Goal: Information Seeking & Learning: Learn about a topic

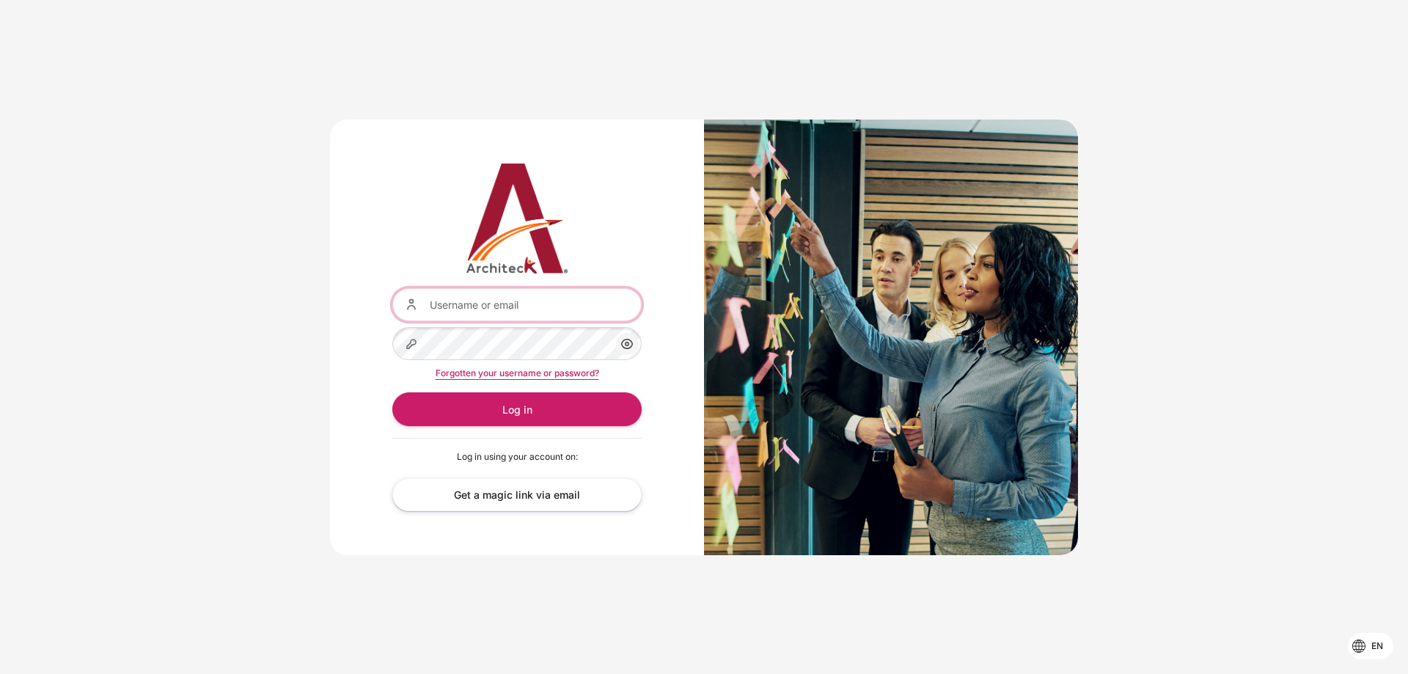
click at [513, 298] on input "Username or email" at bounding box center [516, 304] width 249 height 33
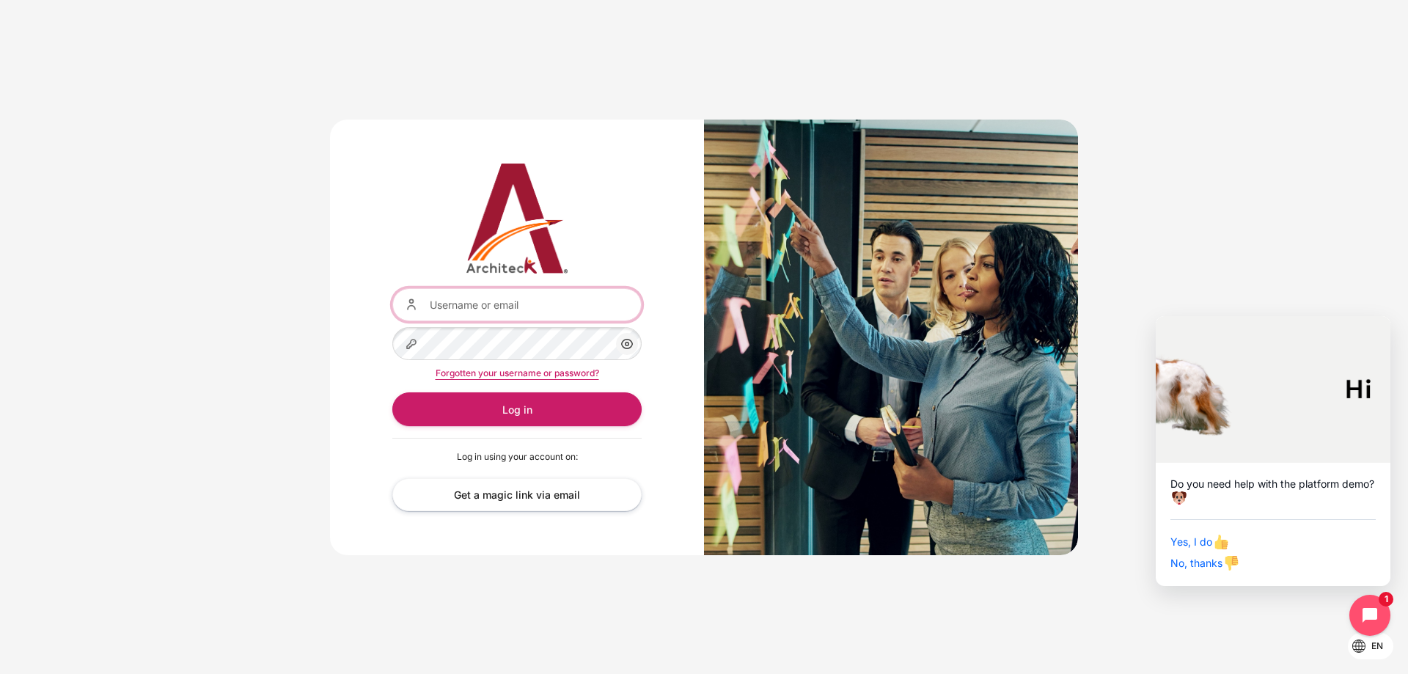
click at [474, 312] on input "Username or email" at bounding box center [516, 304] width 249 height 33
type input "[EMAIL_ADDRESS][DOMAIN_NAME]"
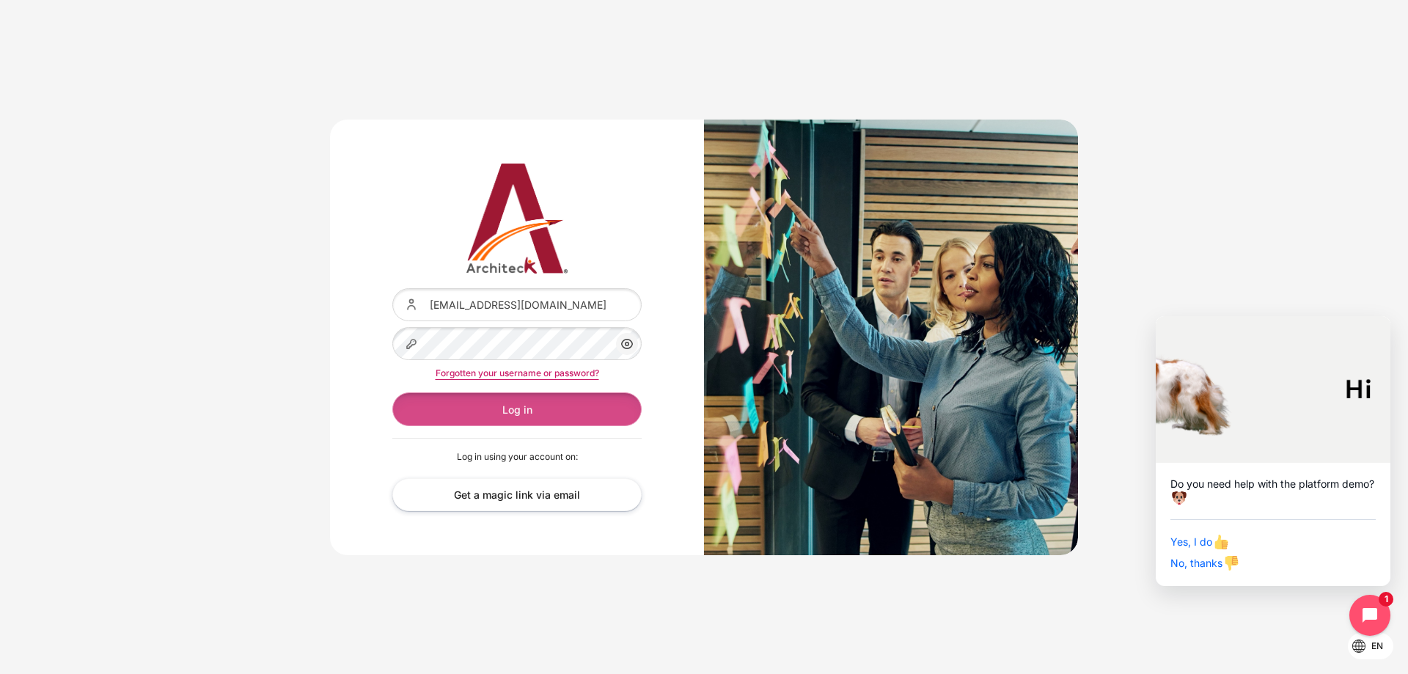
click at [529, 395] on button "Log in" at bounding box center [516, 408] width 249 height 33
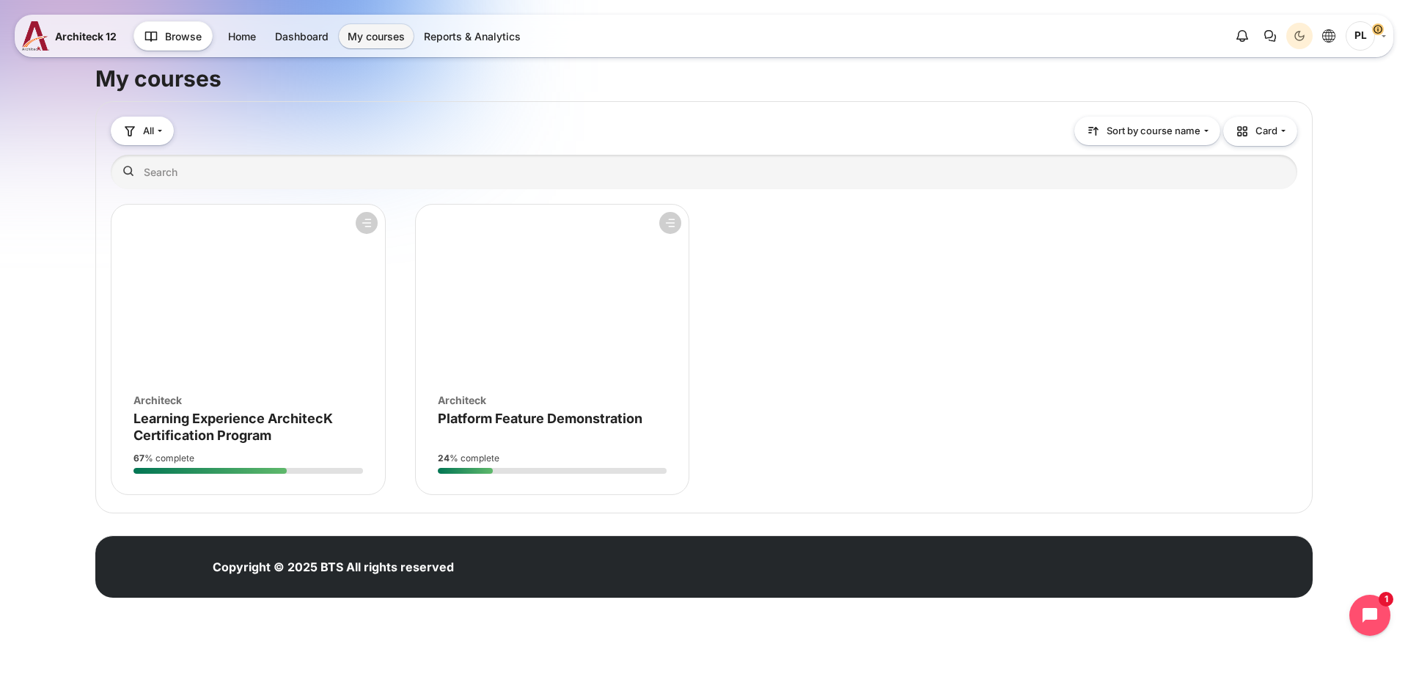
click at [1030, 307] on div "Course is starred Actions for course Learning Experience ArchitecK Certificatio…" at bounding box center [704, 350] width 1187 height 292
click at [482, 31] on link "Reports & Analytics" at bounding box center [472, 36] width 114 height 24
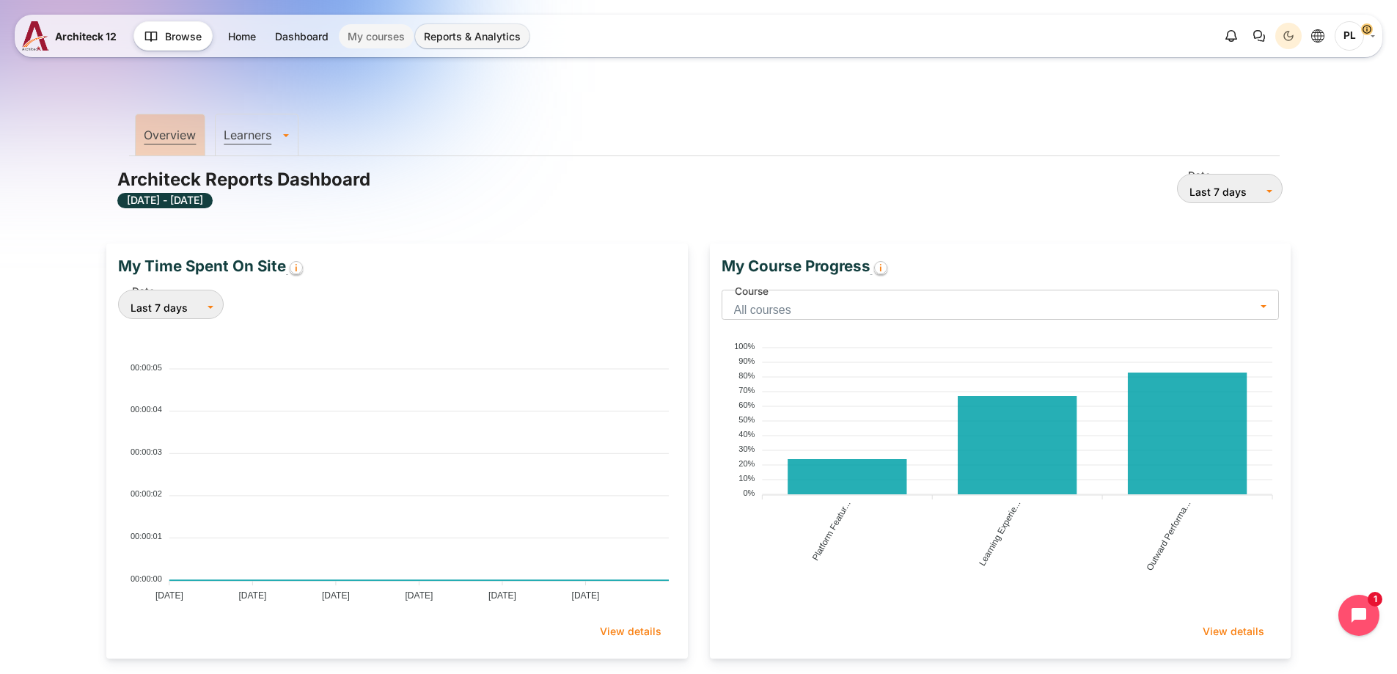
click at [406, 46] on link "My courses" at bounding box center [376, 36] width 75 height 24
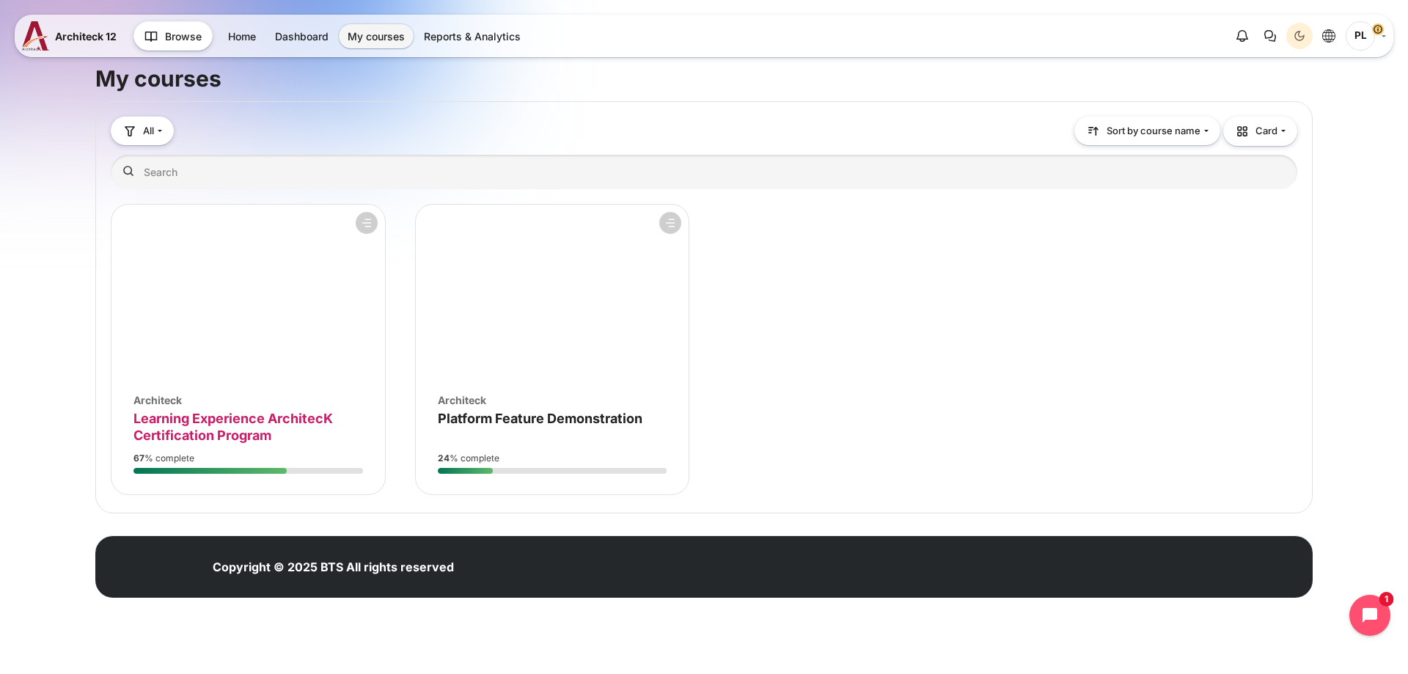
click at [296, 417] on span "Learning Experience ArchitecK Certification Program" at bounding box center [233, 427] width 200 height 32
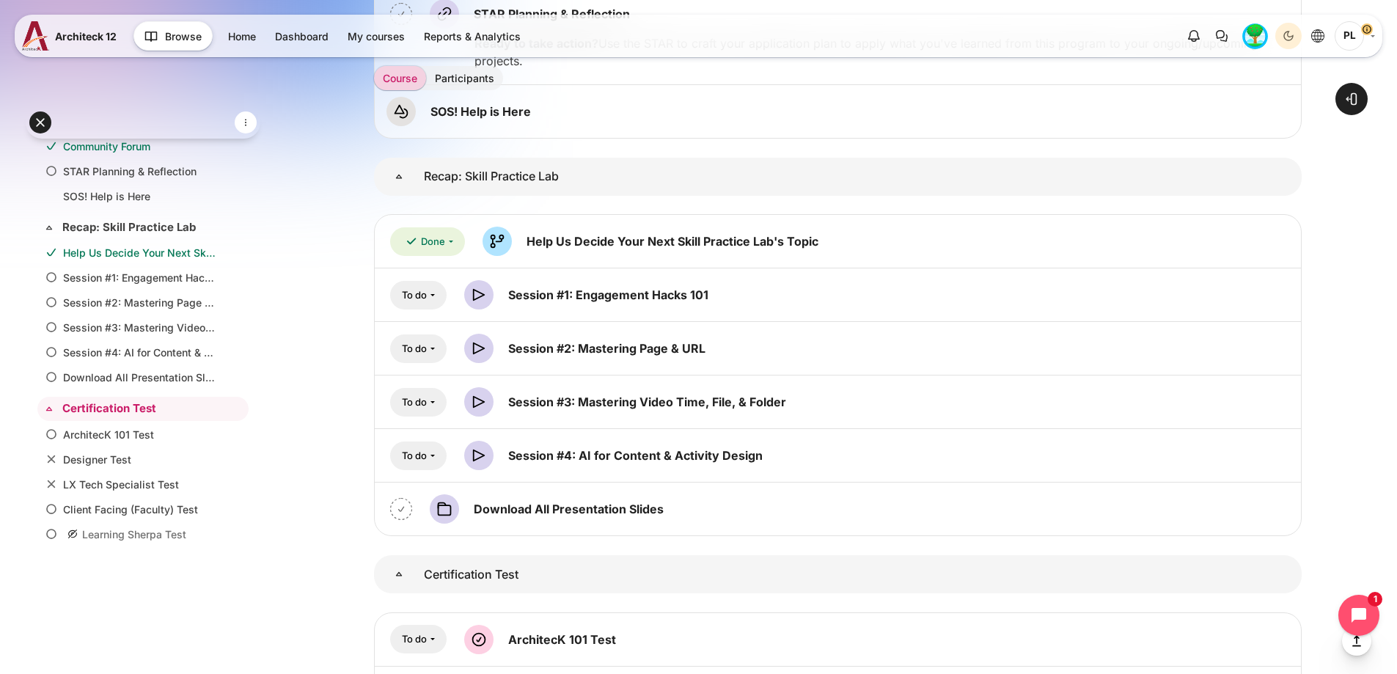
scroll to position [10562, 0]
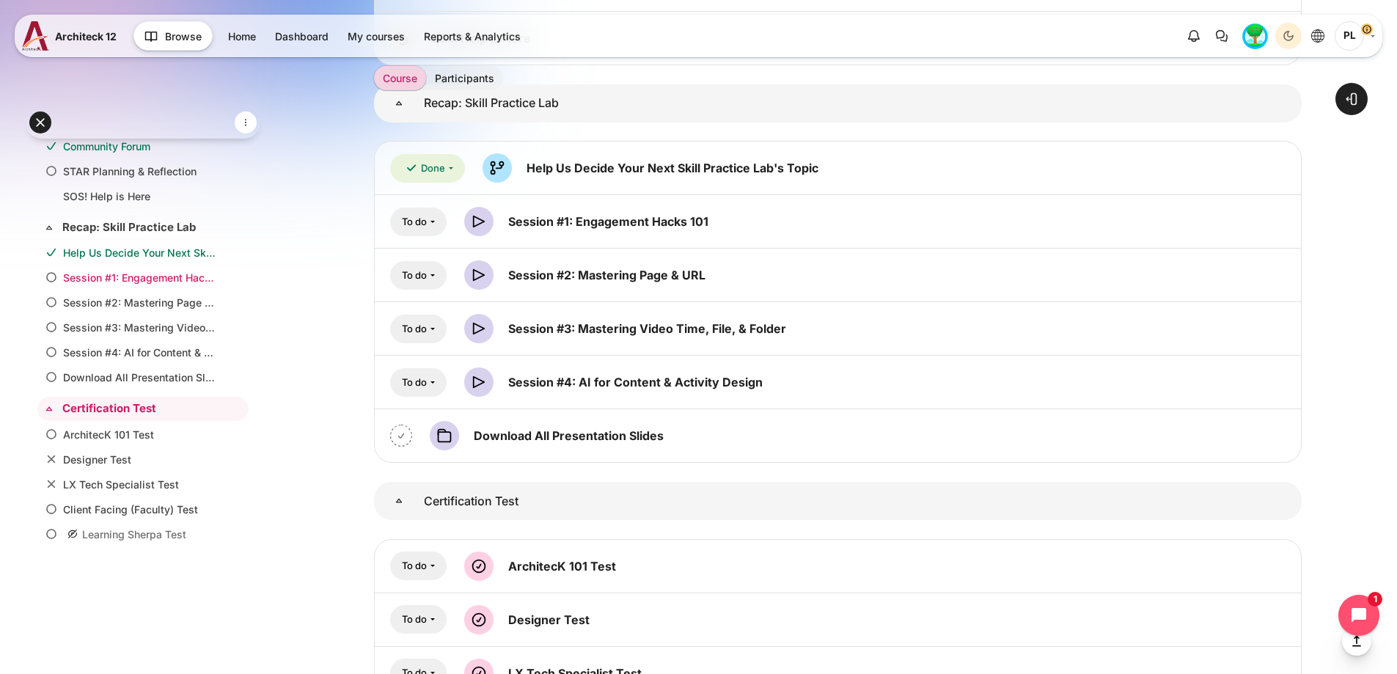
click at [164, 280] on link "Session #1: Engagement Hacks 101" at bounding box center [140, 277] width 154 height 15
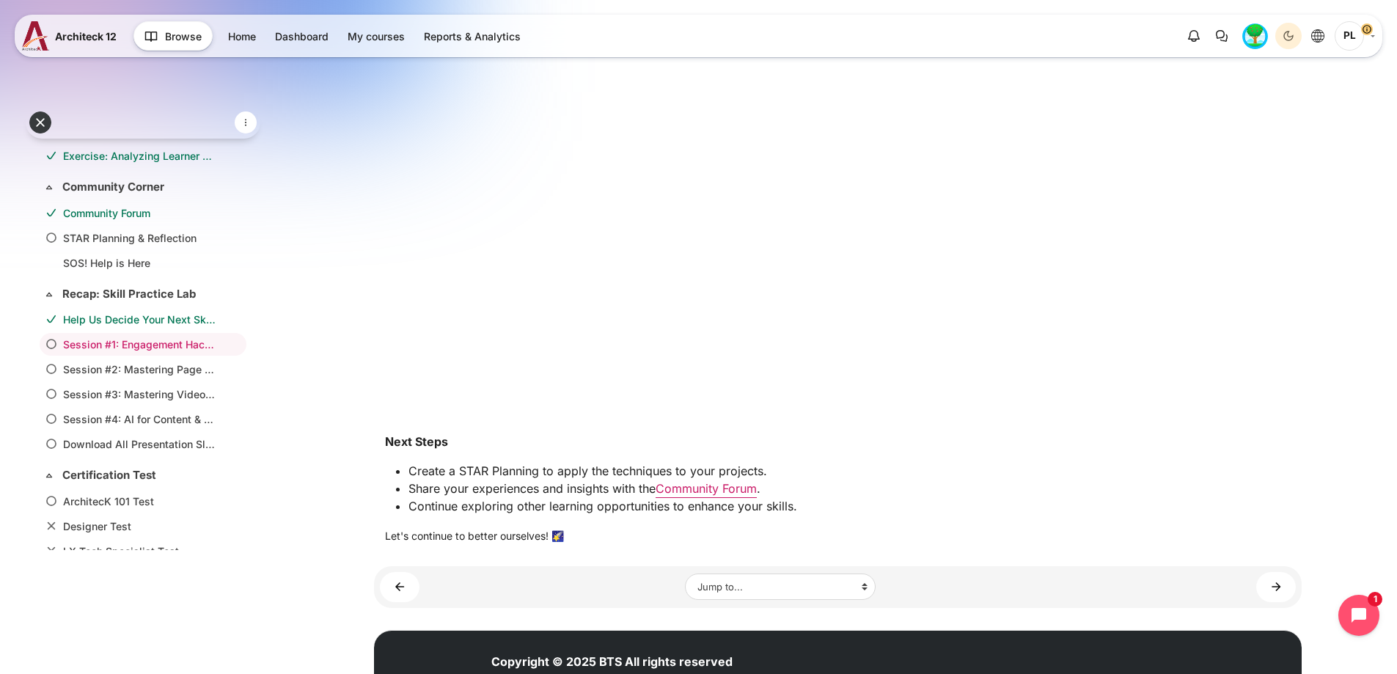
scroll to position [637, 0]
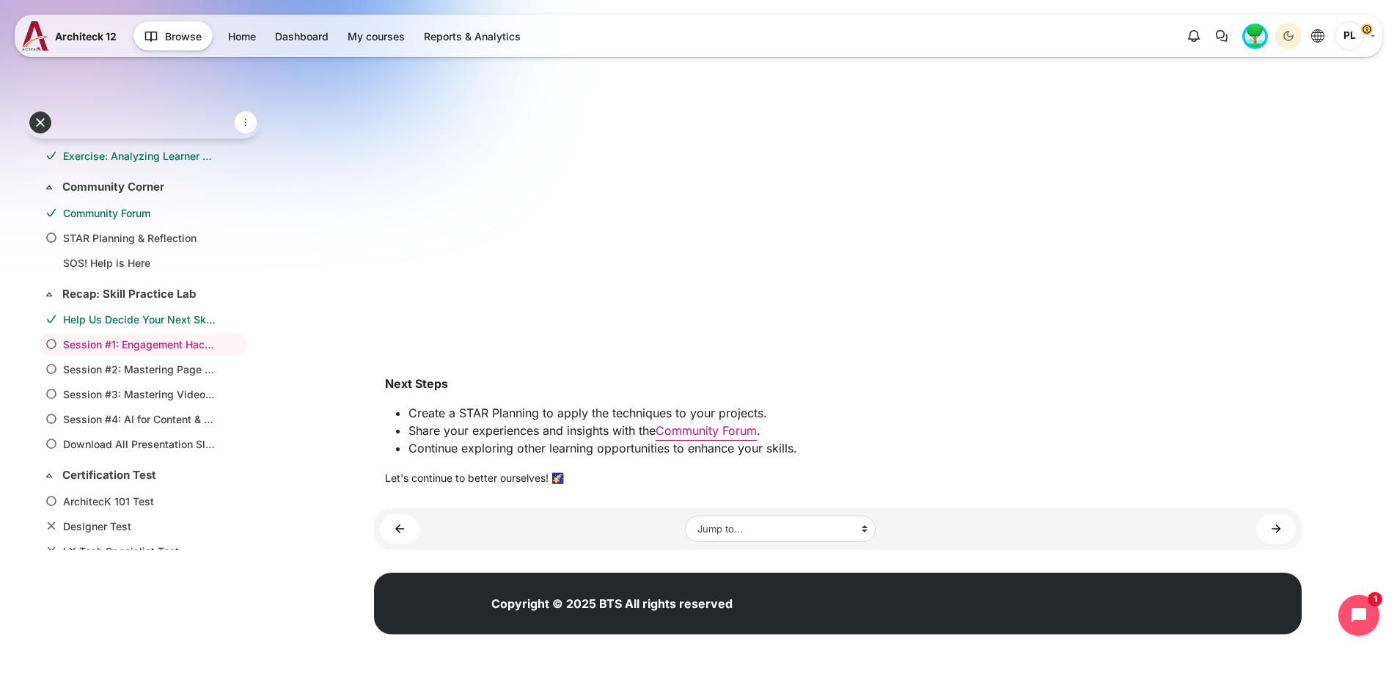
click at [757, 431] on link "Community Forum" at bounding box center [706, 430] width 101 height 15
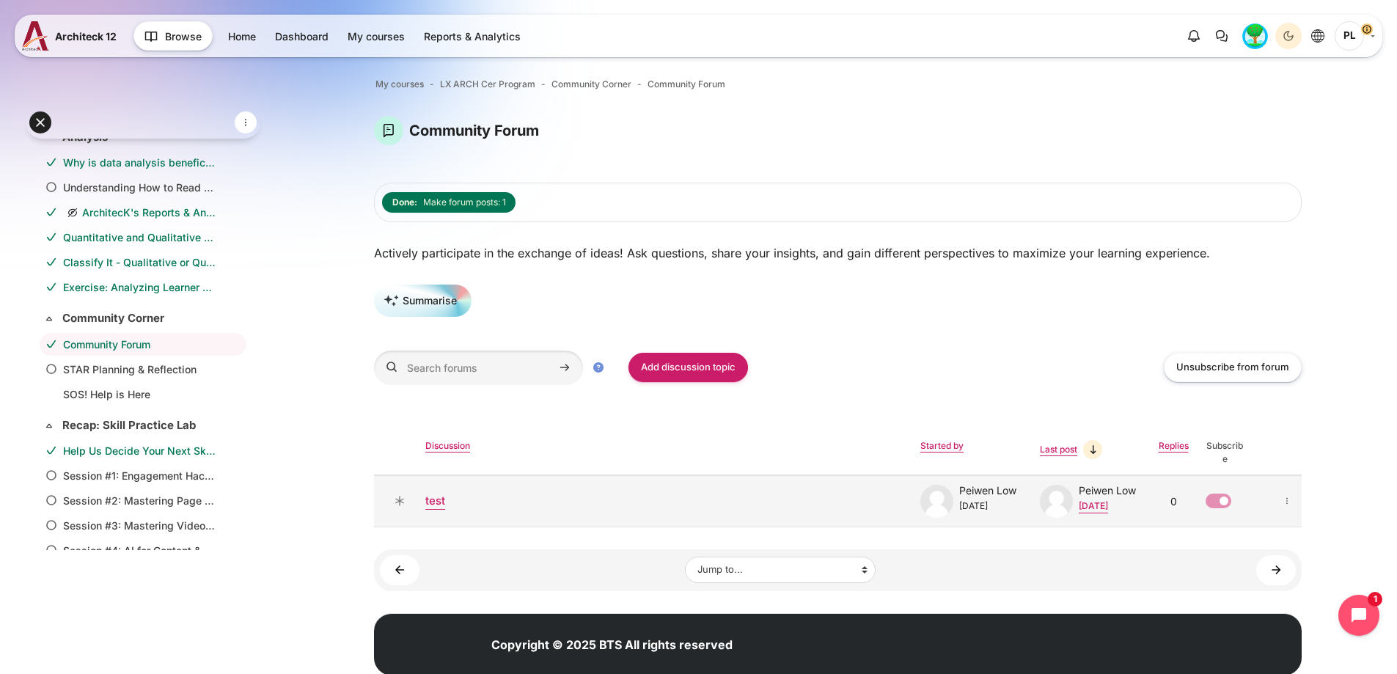
click at [439, 505] on link "test" at bounding box center [666, 501] width 483 height 17
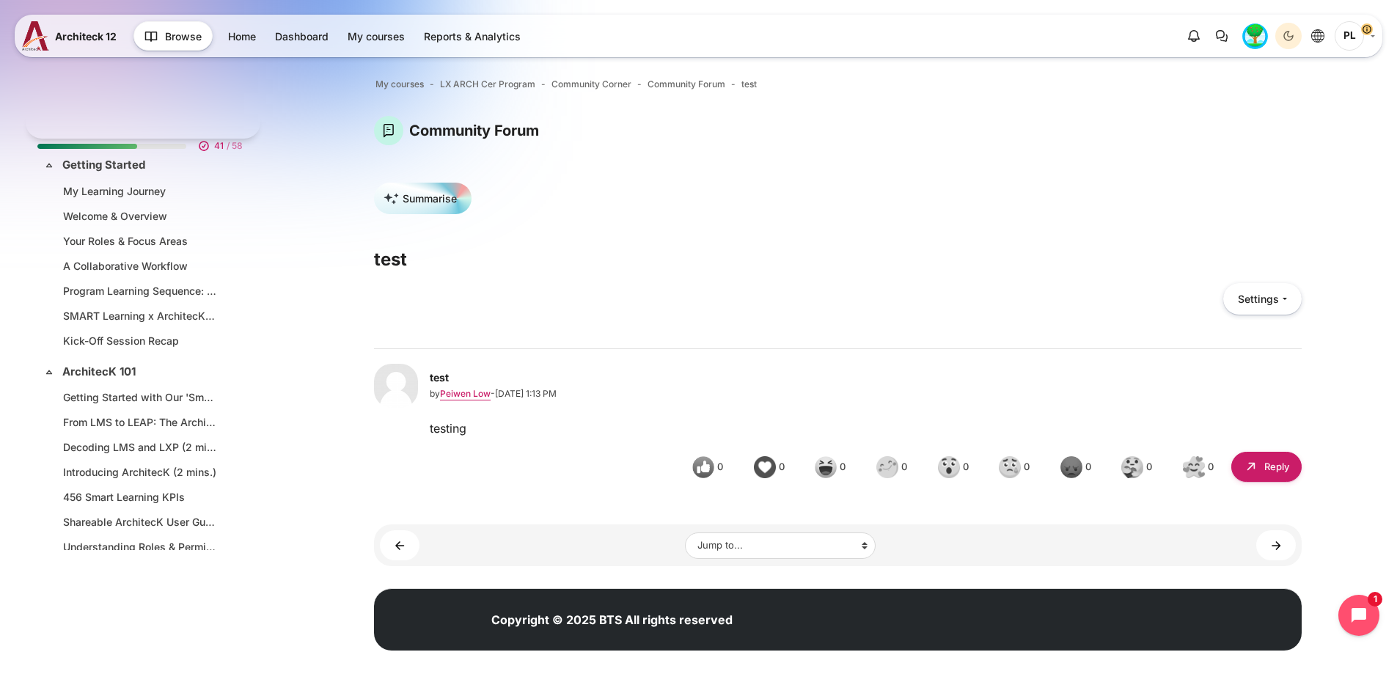
scroll to position [1242, 0]
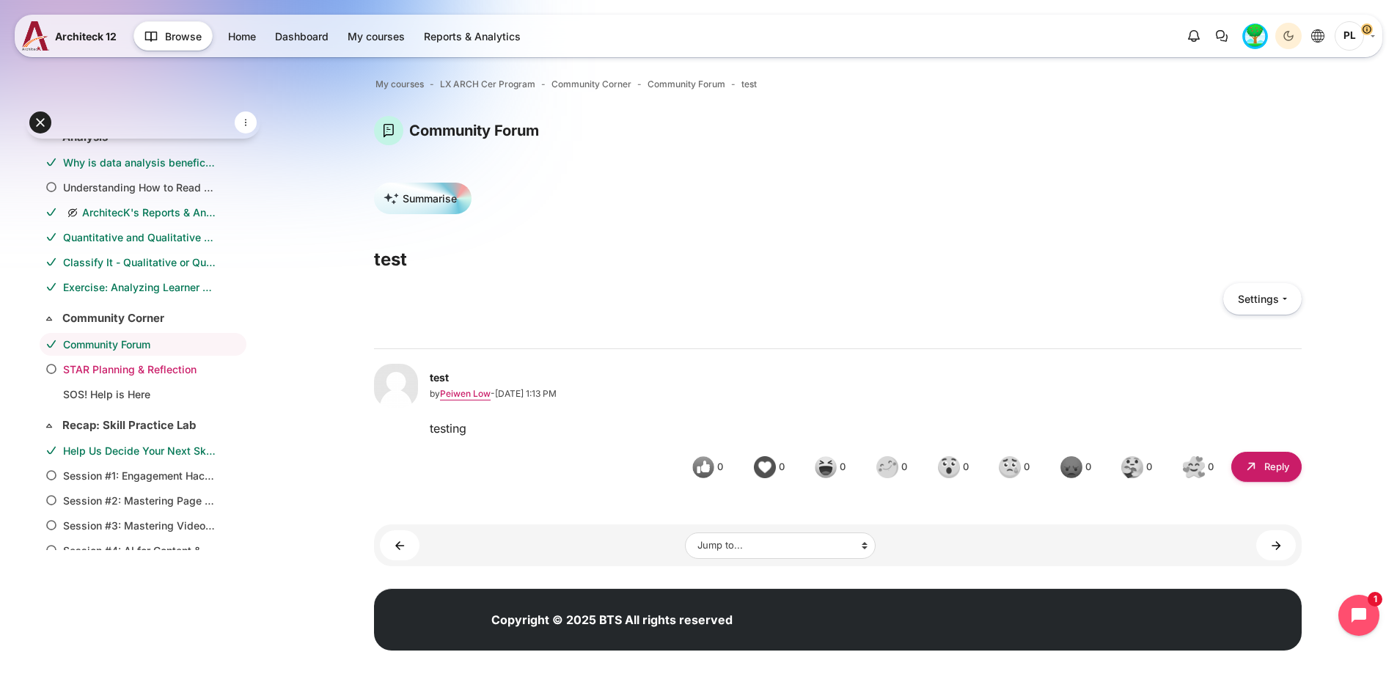
click at [185, 373] on link "STAR Planning & Reflection" at bounding box center [140, 369] width 154 height 15
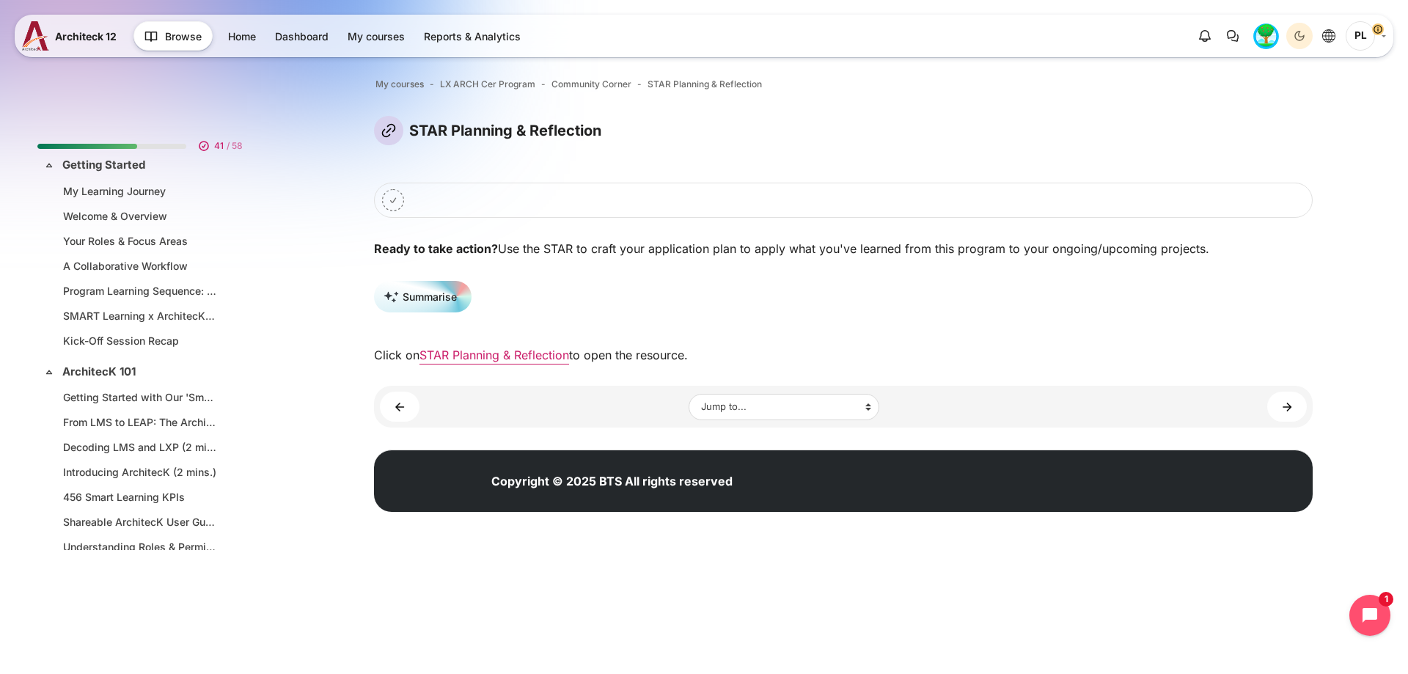
scroll to position [1267, 0]
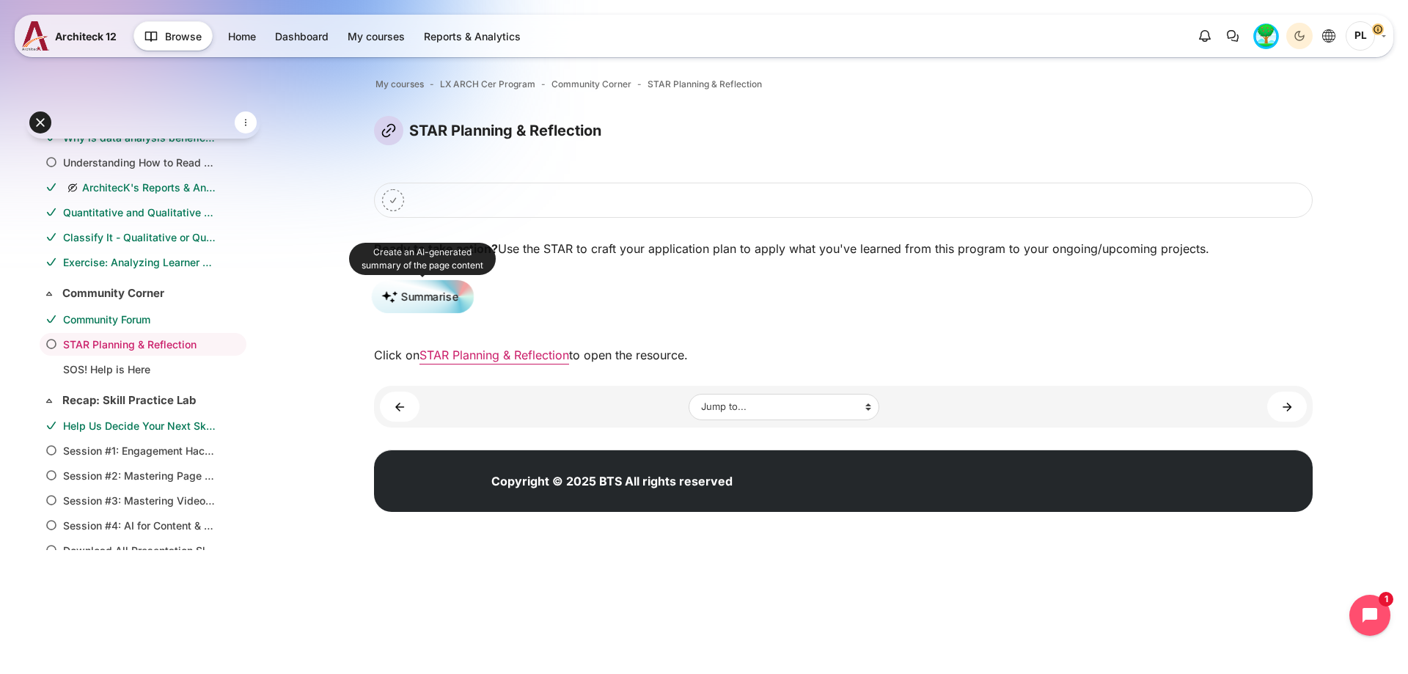
click at [455, 311] on button "Summarise" at bounding box center [423, 297] width 102 height 34
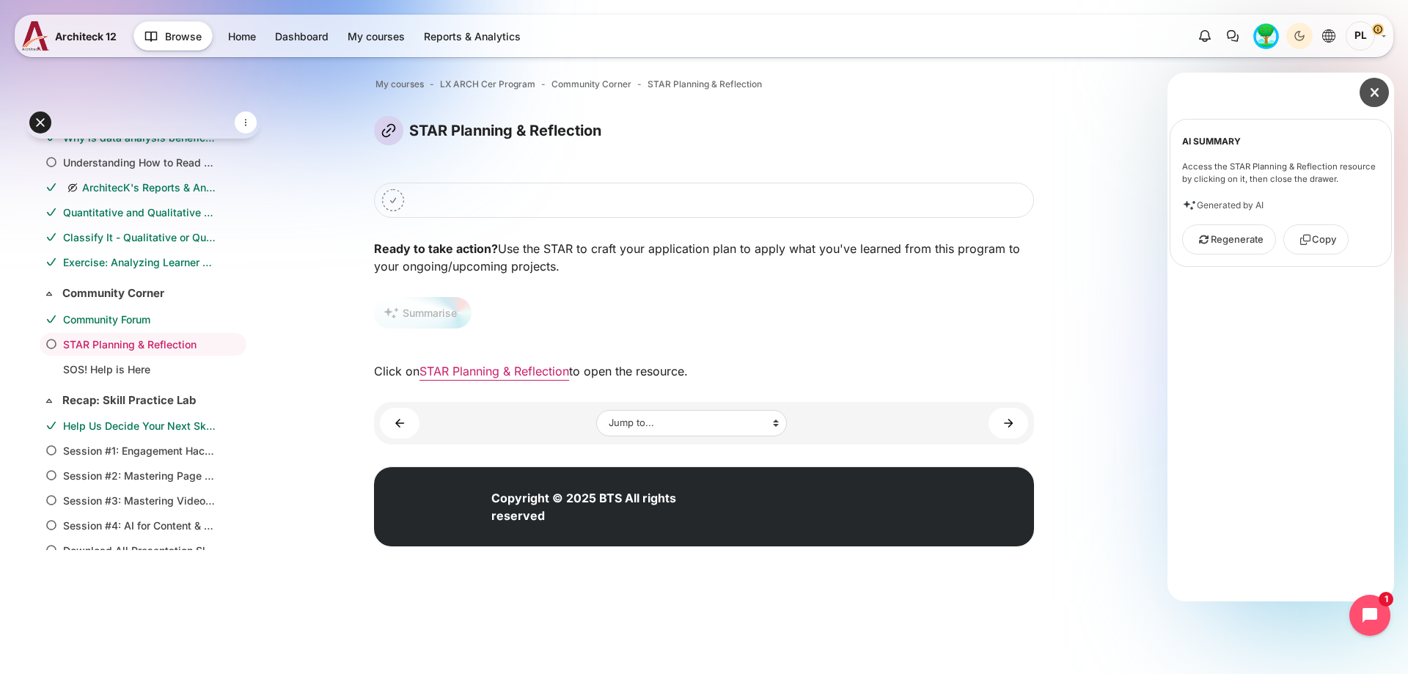
click at [1372, 98] on icon "Content" at bounding box center [1374, 92] width 13 height 13
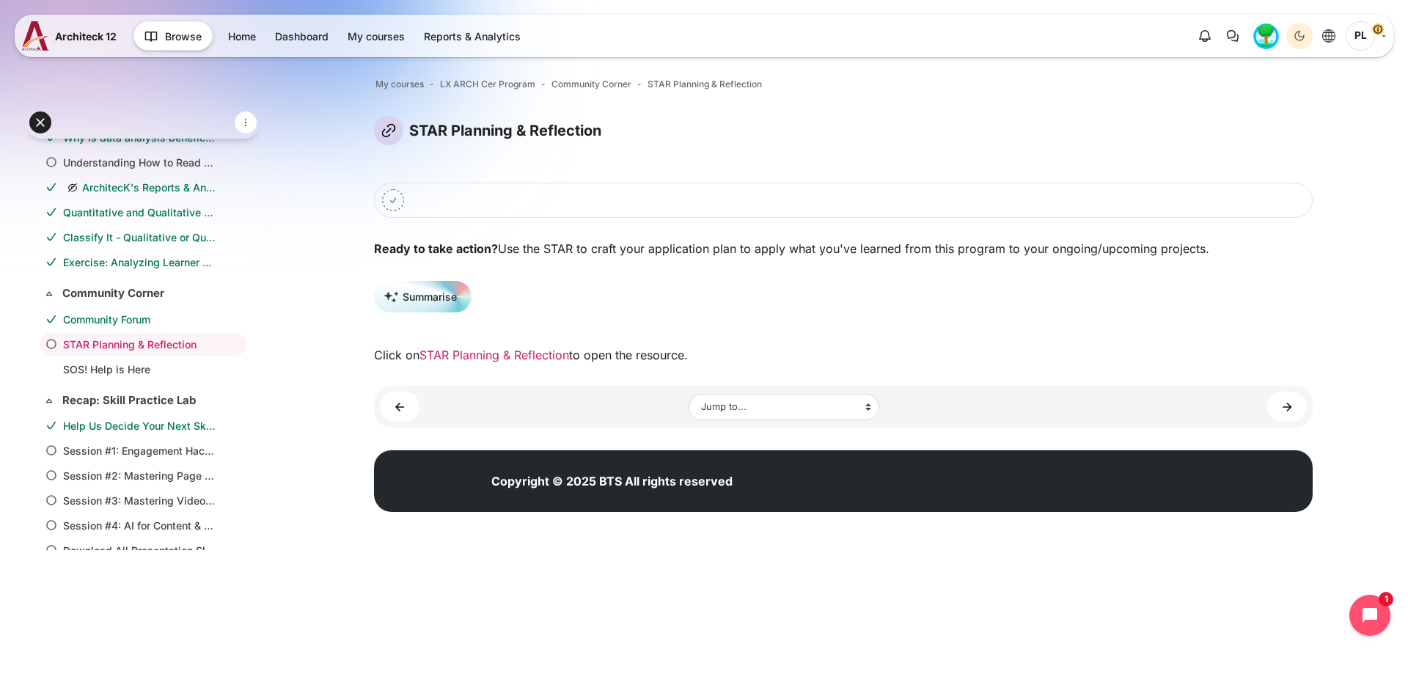
click at [489, 360] on link "STAR Planning & Reflection" at bounding box center [495, 355] width 150 height 15
click at [1285, 403] on link "SOS! Help is Here ►" at bounding box center [1287, 407] width 40 height 30
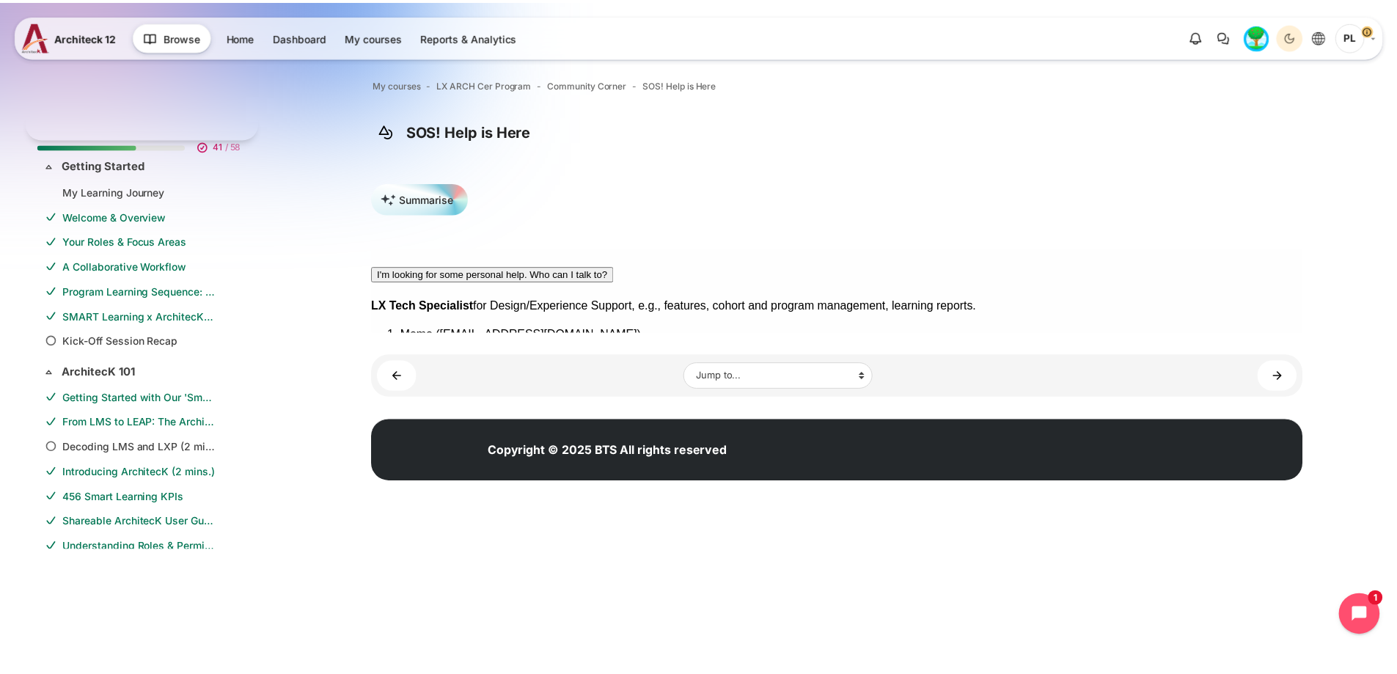
scroll to position [1292, 0]
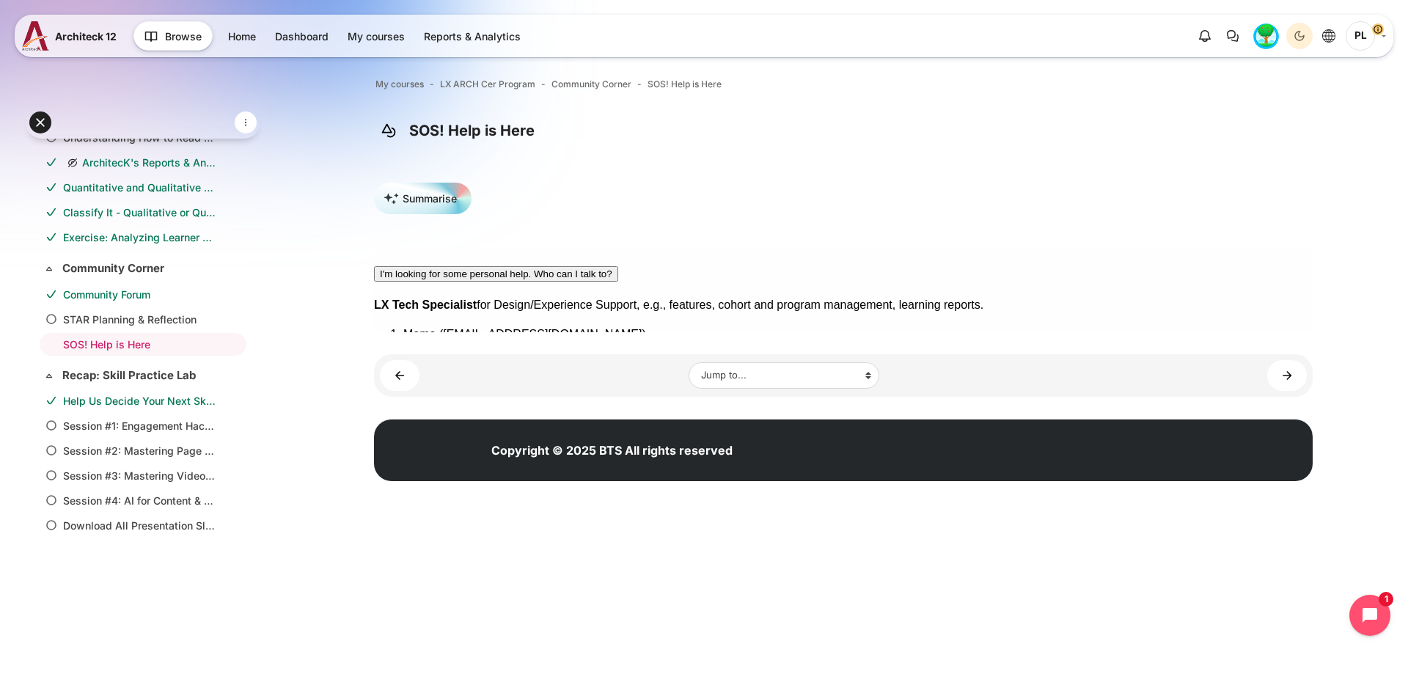
click at [385, 520] on button "Are weekly boss check-ins mandatory for this program?" at bounding box center [500, 527] width 252 height 15
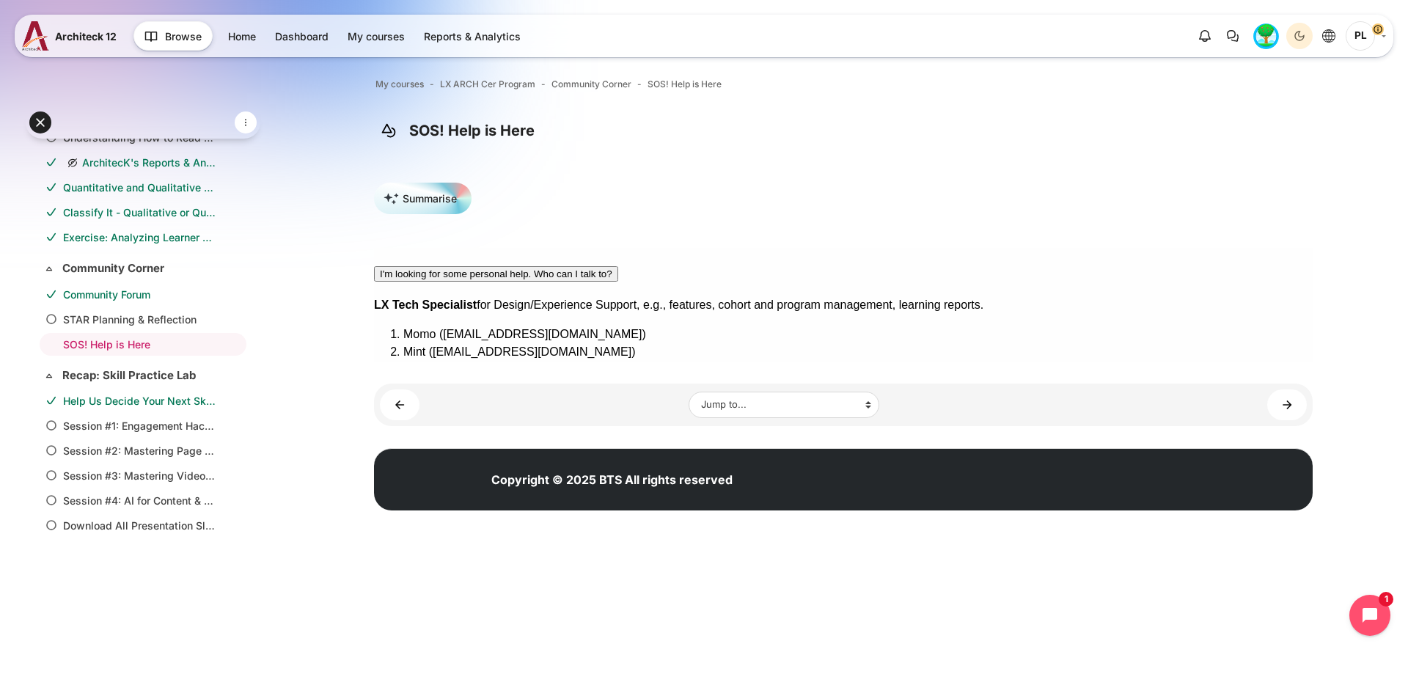
click at [403, 266] on button "I'm looking for some personal help. Who can I talk to?" at bounding box center [496, 273] width 244 height 15
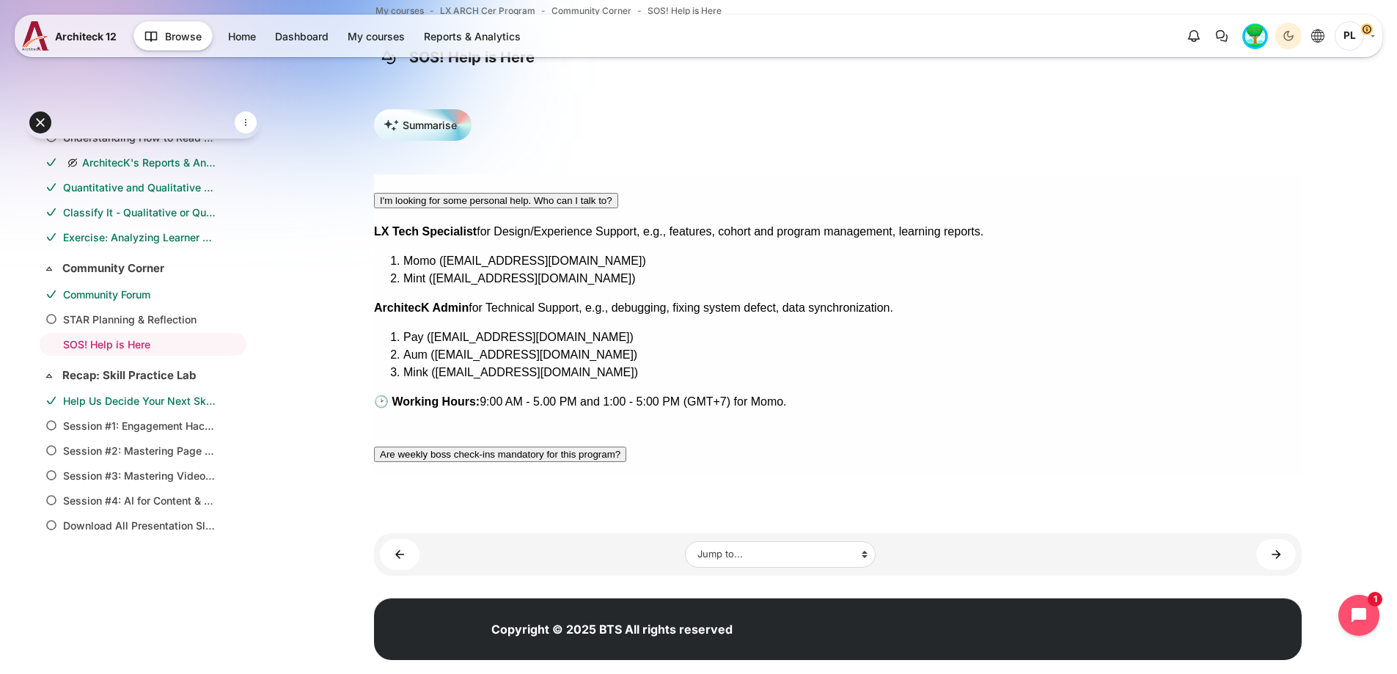
scroll to position [99, 0]
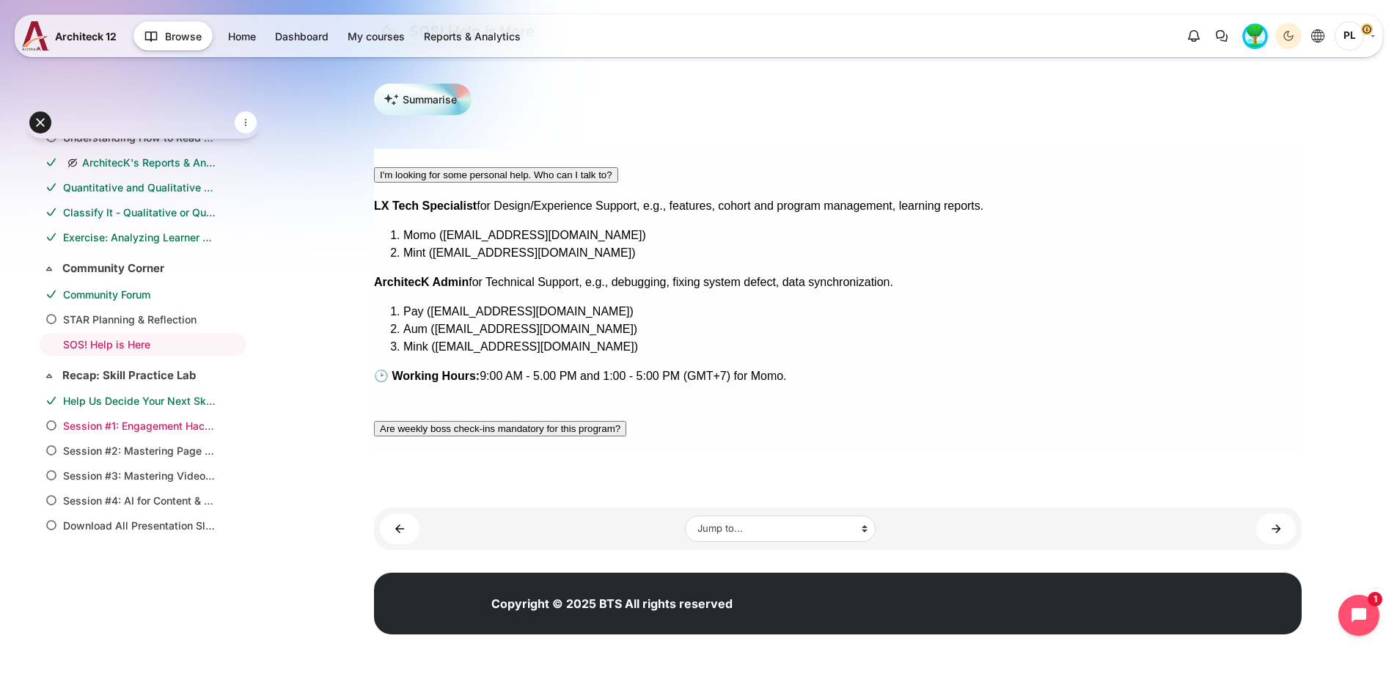
click at [189, 421] on link "Session #1: Engagement Hacks 101" at bounding box center [140, 425] width 154 height 15
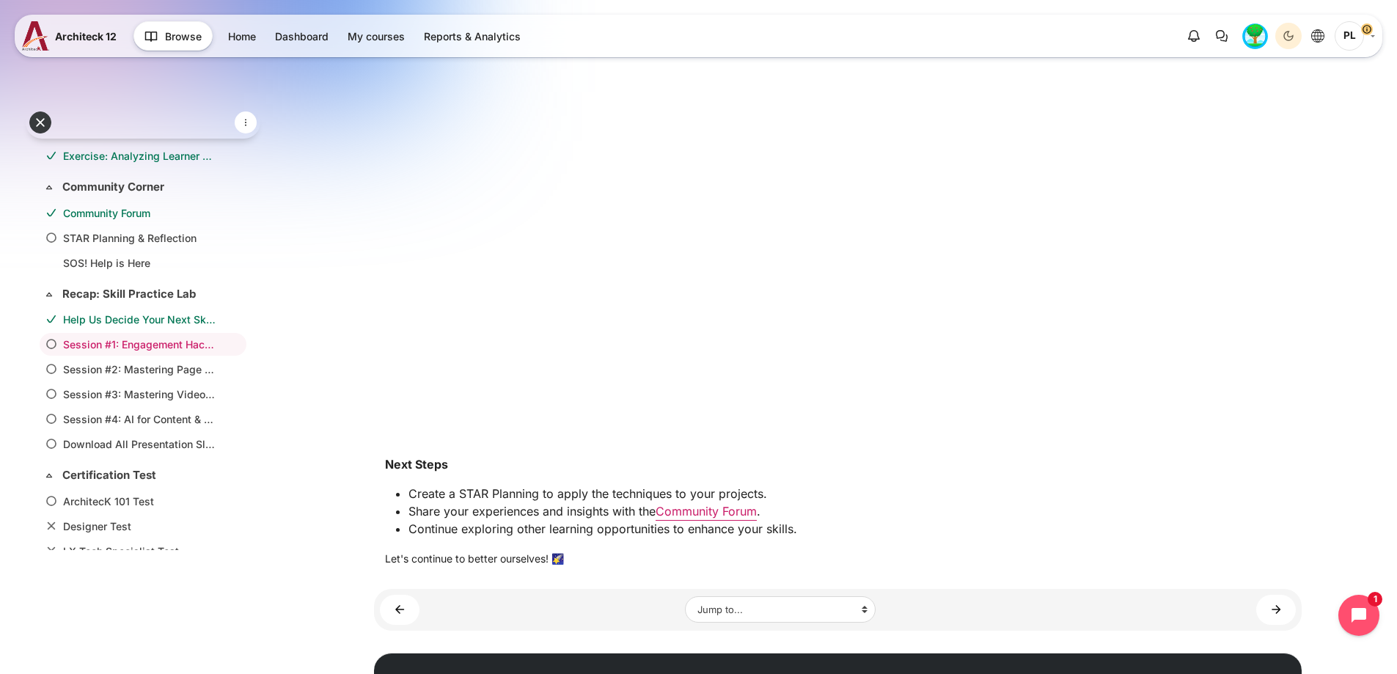
scroll to position [637, 0]
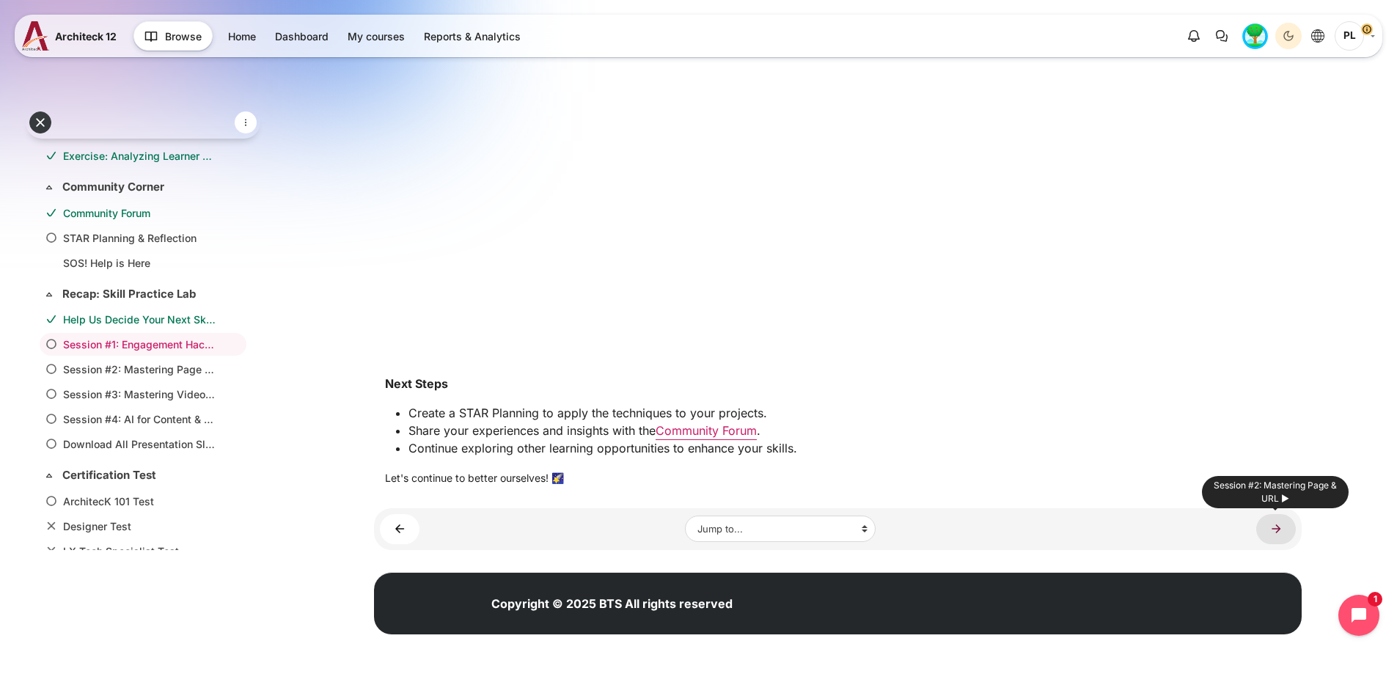
click at [1265, 523] on link "Session #2: Mastering Page & URL ►" at bounding box center [1276, 529] width 40 height 30
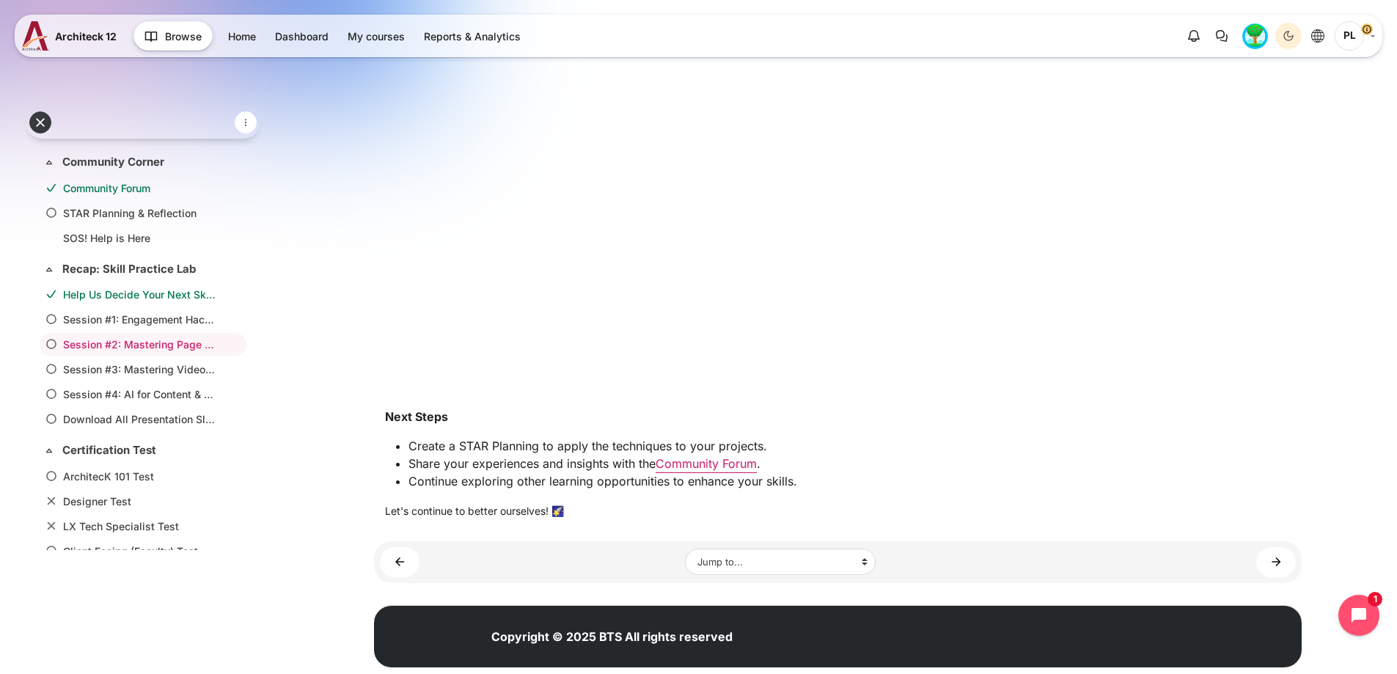
scroll to position [619, 0]
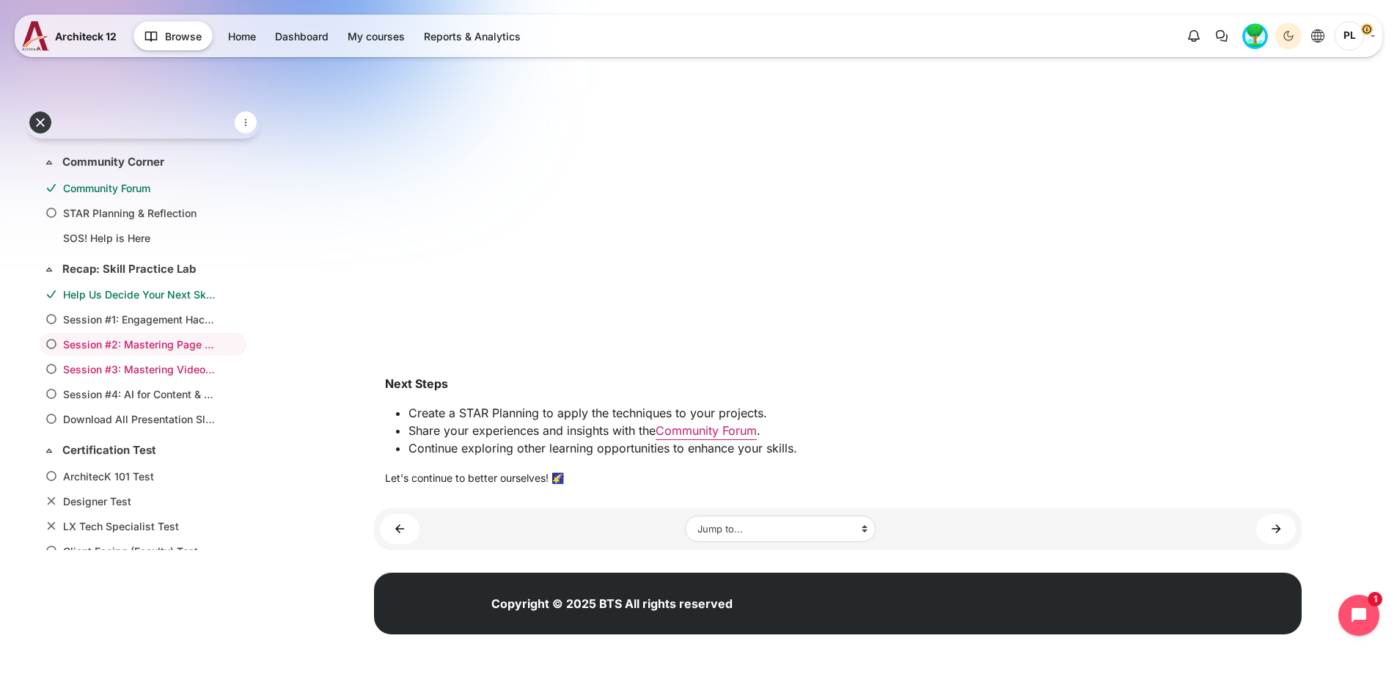
click at [195, 370] on link "Session #3: Mastering Video Time, File, & Folder" at bounding box center [140, 369] width 154 height 15
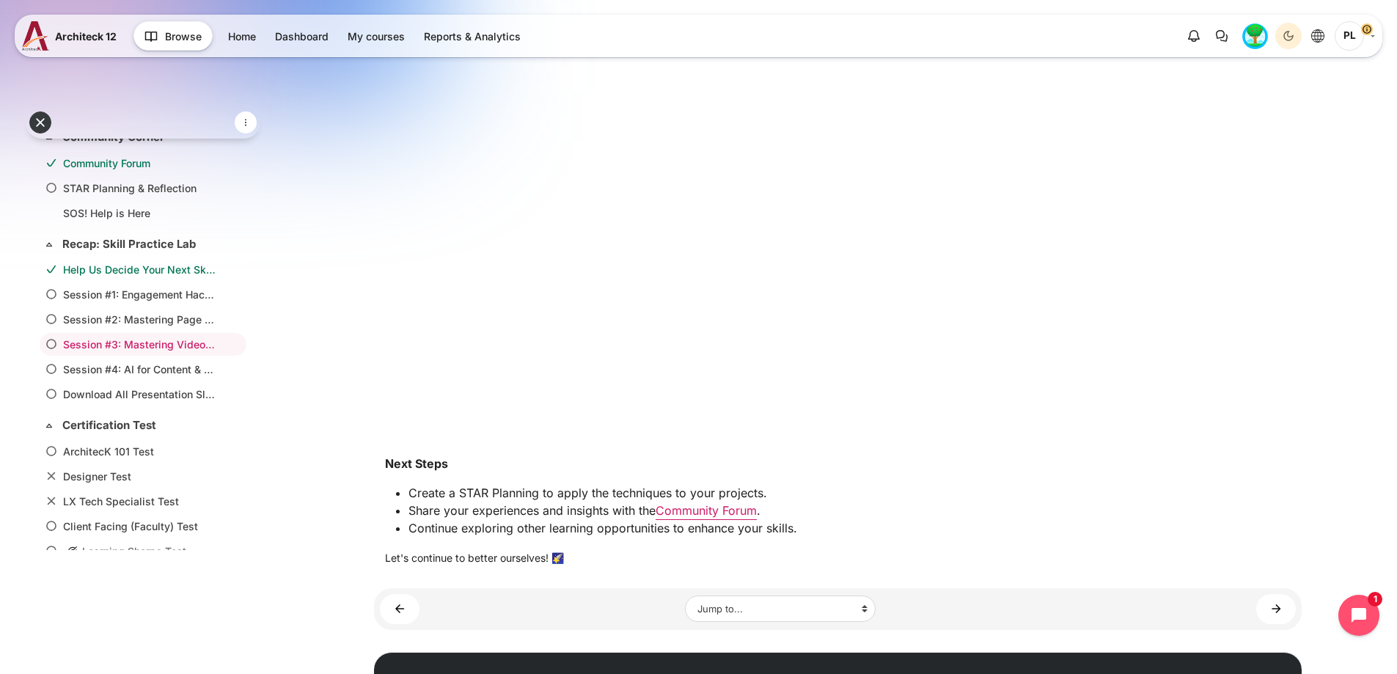
scroll to position [619, 0]
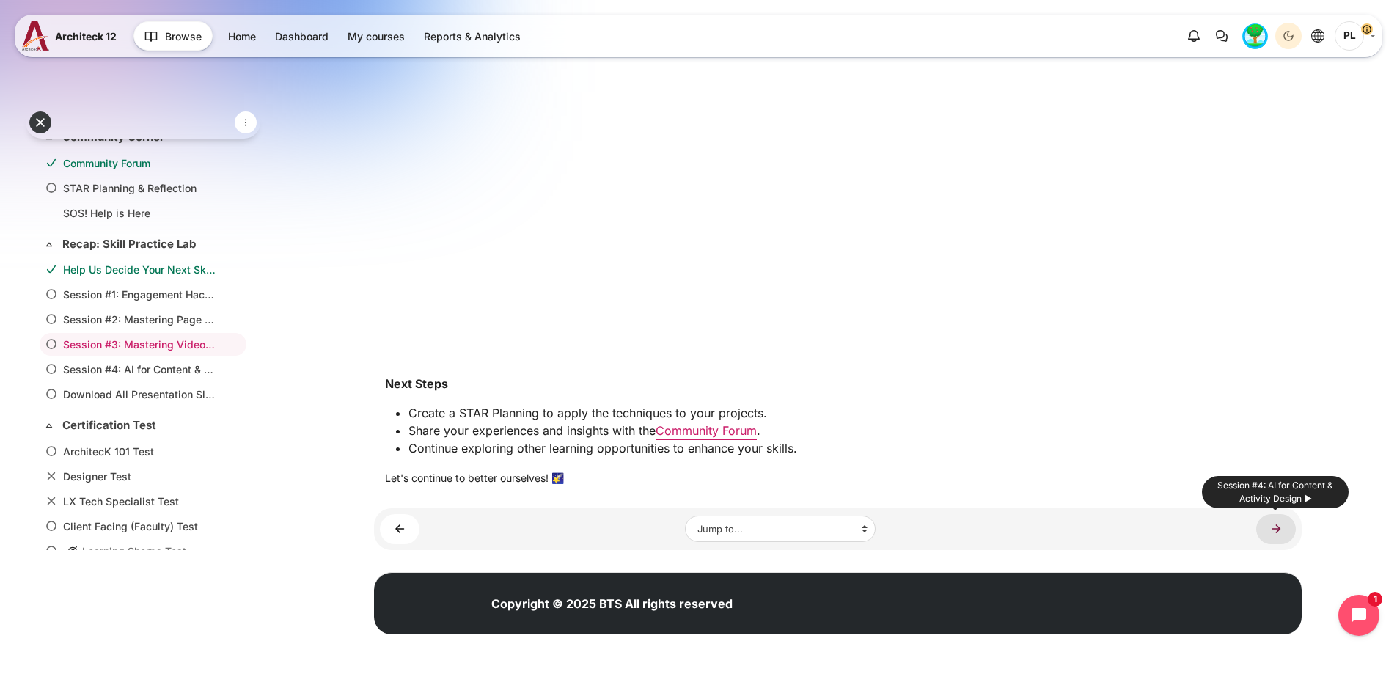
click at [1265, 525] on link "Session #4: AI for Content & Activity Design ►" at bounding box center [1276, 529] width 40 height 30
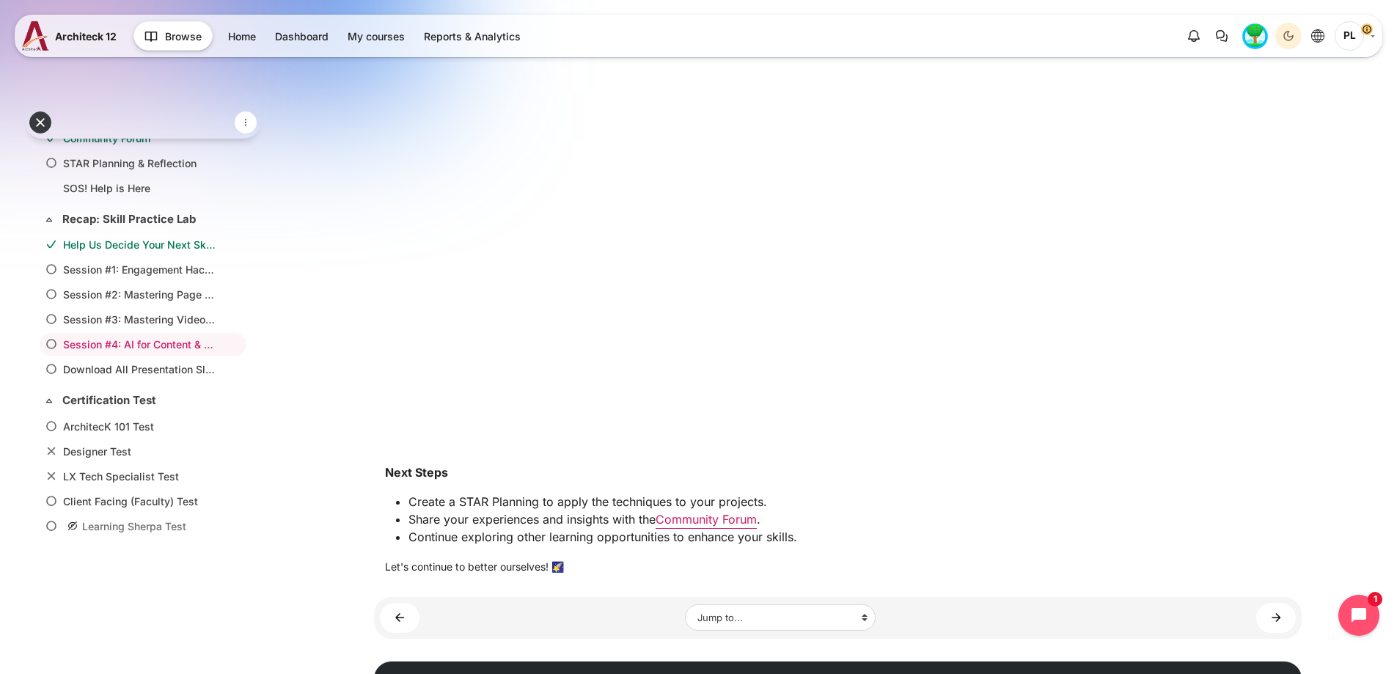
scroll to position [619, 0]
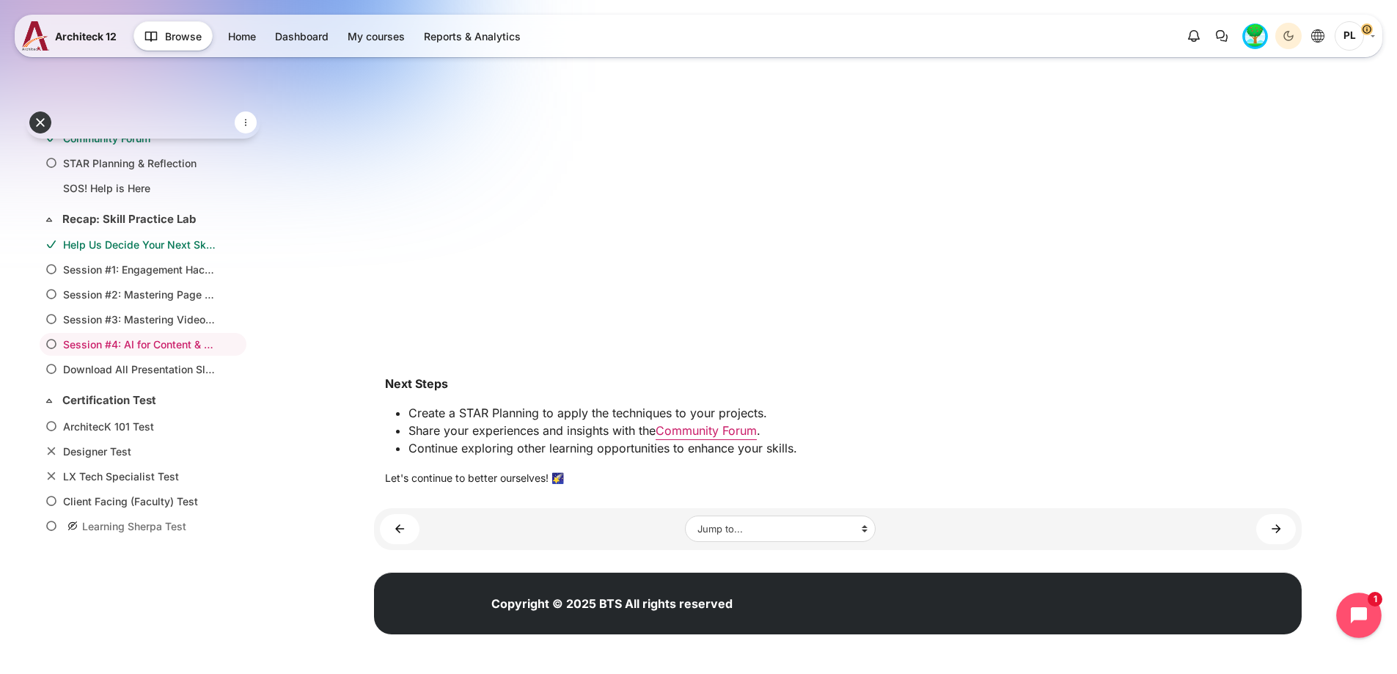
click at [1355, 604] on button "Open chat widget" at bounding box center [1358, 615] width 45 height 45
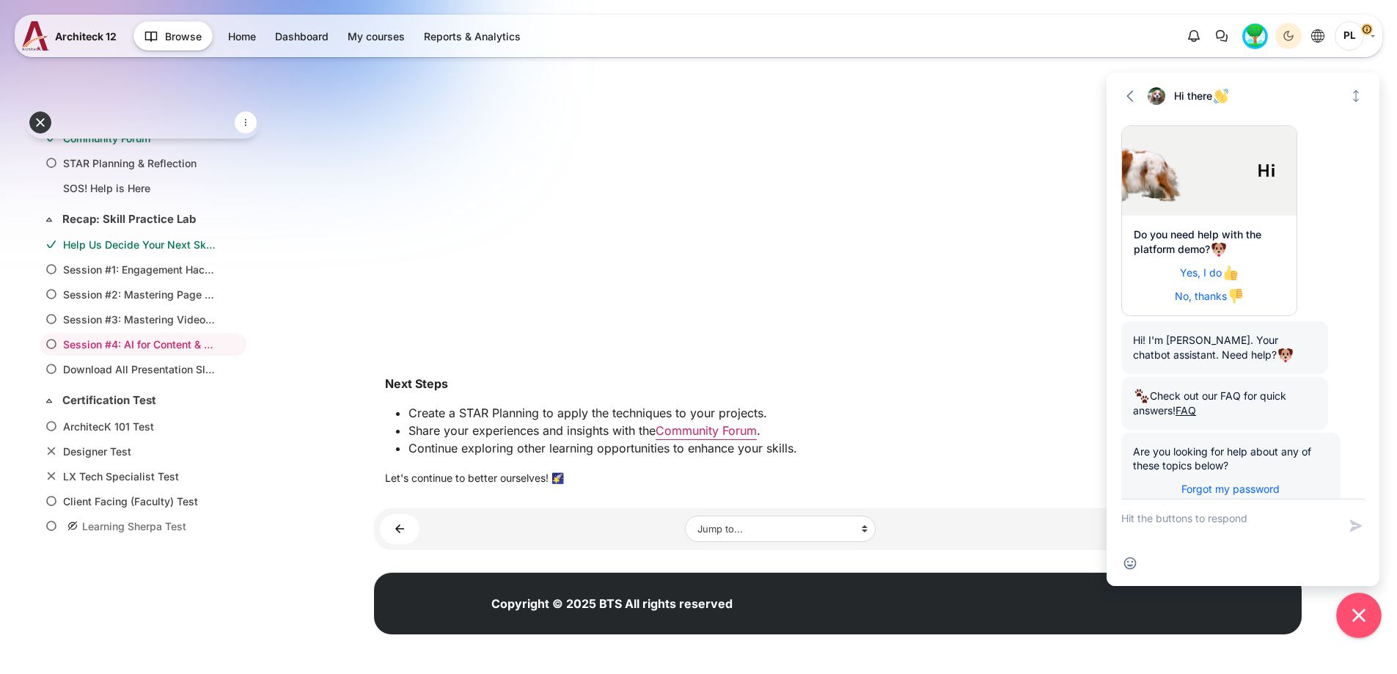
scroll to position [69, 0]
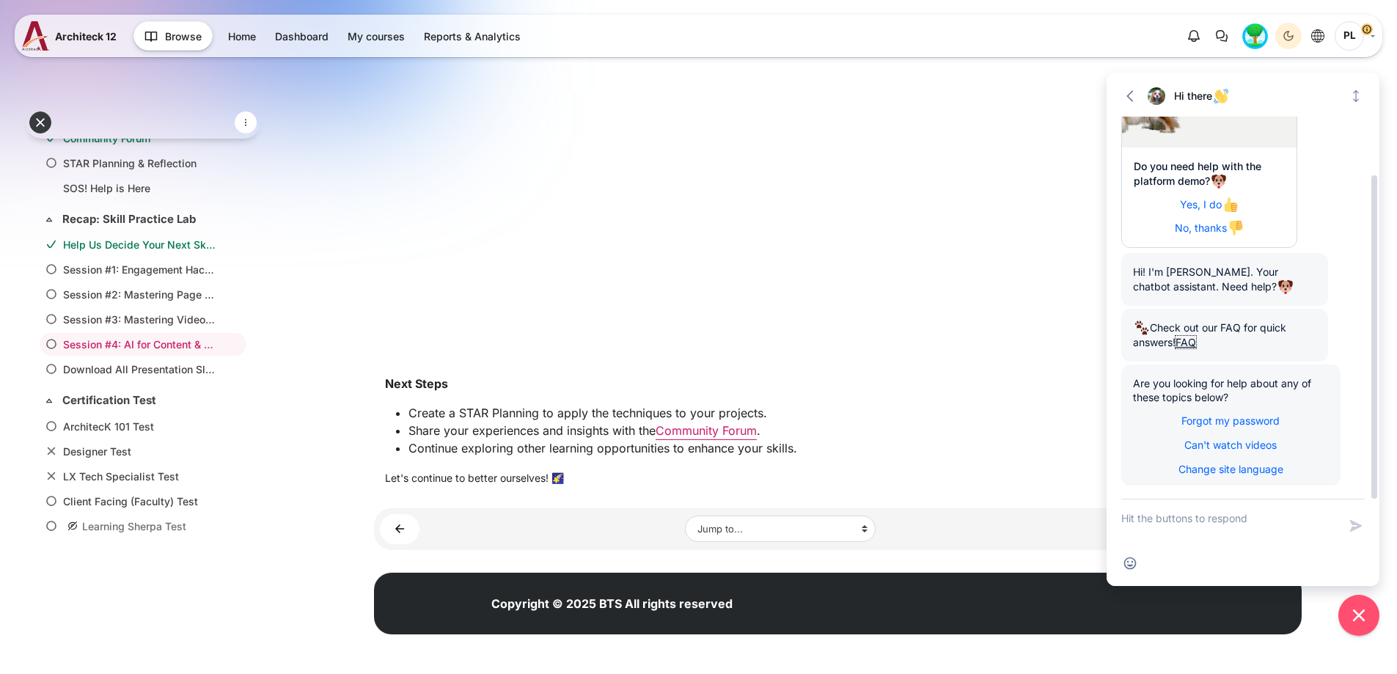
click at [1196, 346] on link "FAQ" at bounding box center [1186, 342] width 21 height 12
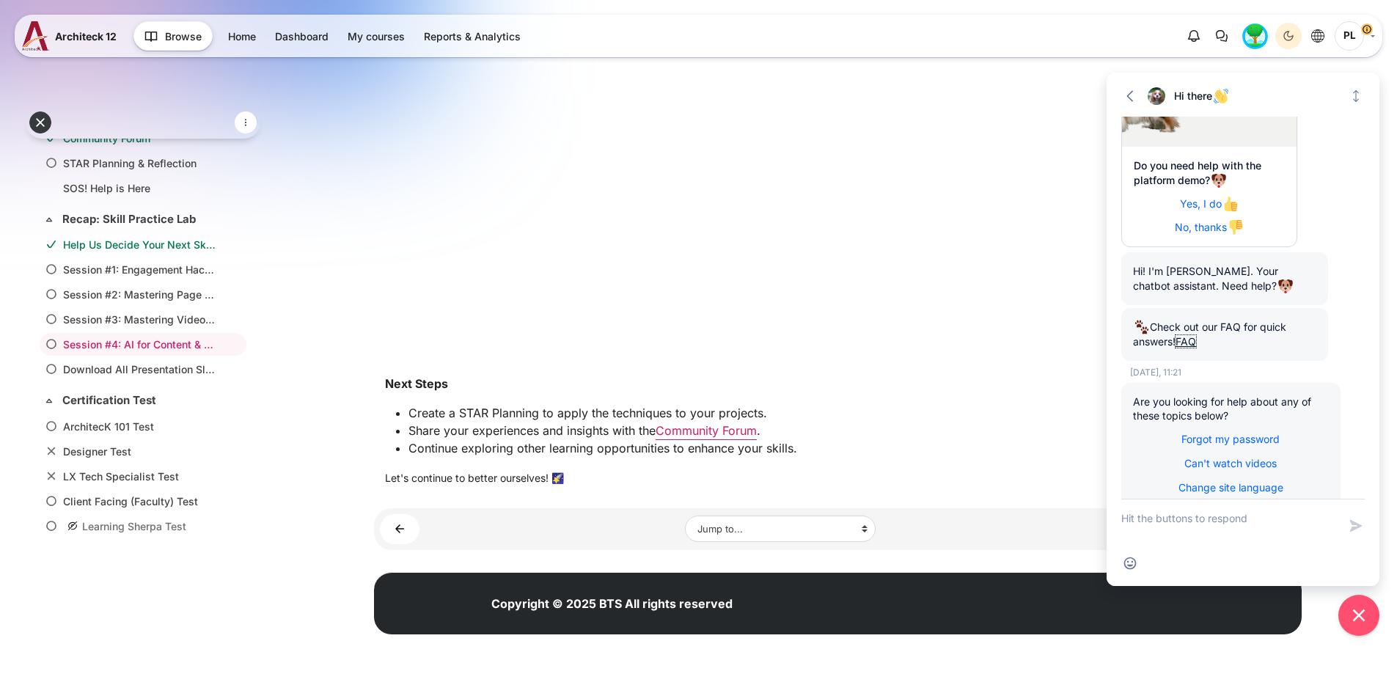
scroll to position [1500, 0]
